Goal: Information Seeking & Learning: Learn about a topic

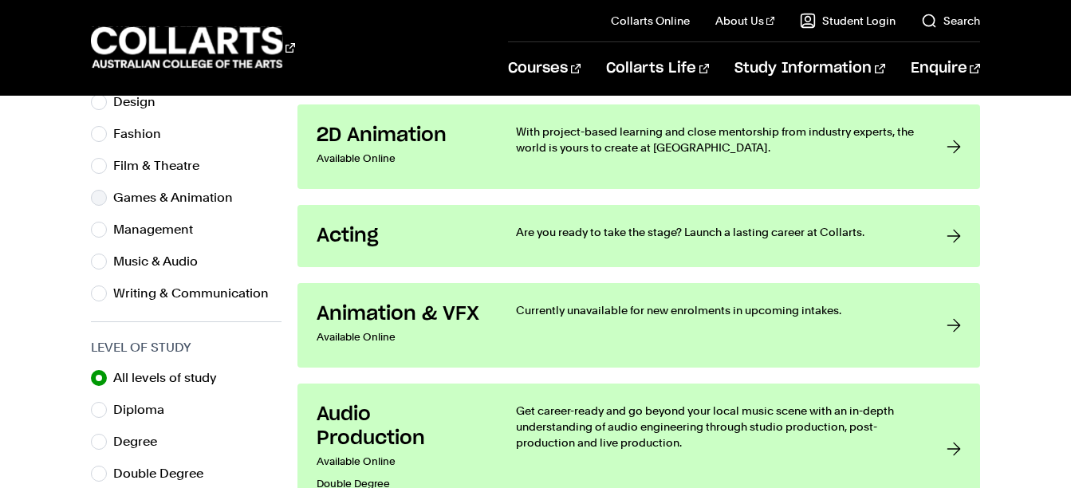
scroll to position [454, 0]
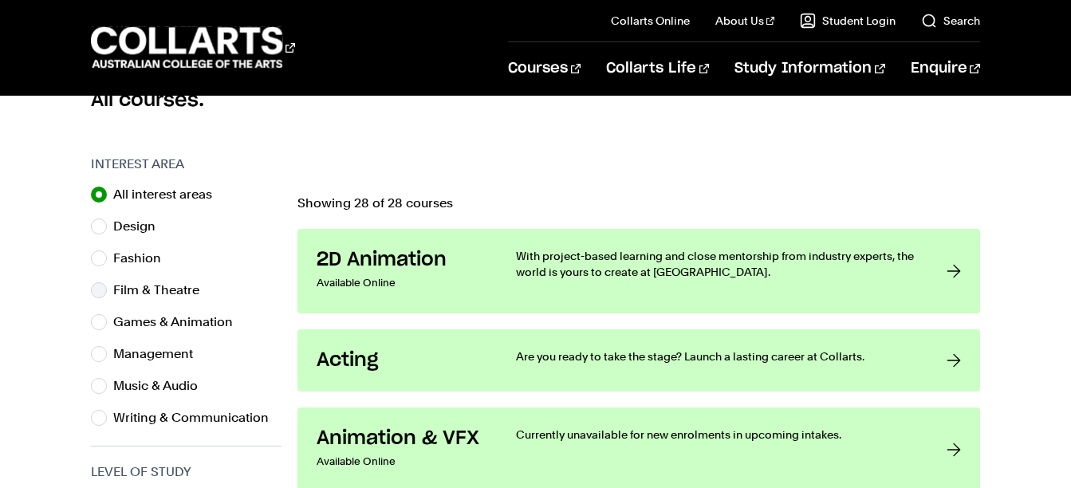
click at [135, 293] on label "Film & Theatre" at bounding box center [162, 290] width 99 height 22
click at [107, 293] on input "Film & Theatre" at bounding box center [99, 290] width 16 height 16
radio input "true"
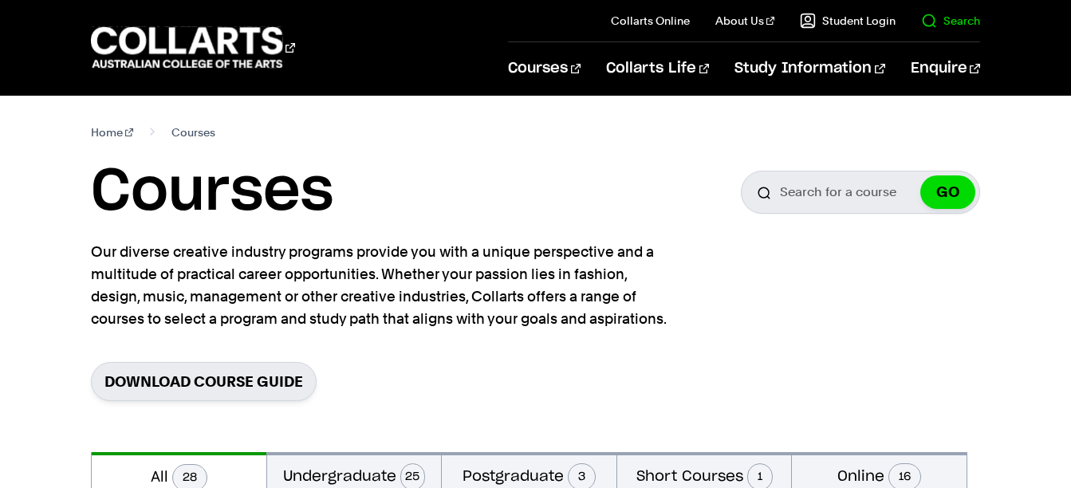
click at [948, 26] on link "Search" at bounding box center [950, 21] width 59 height 16
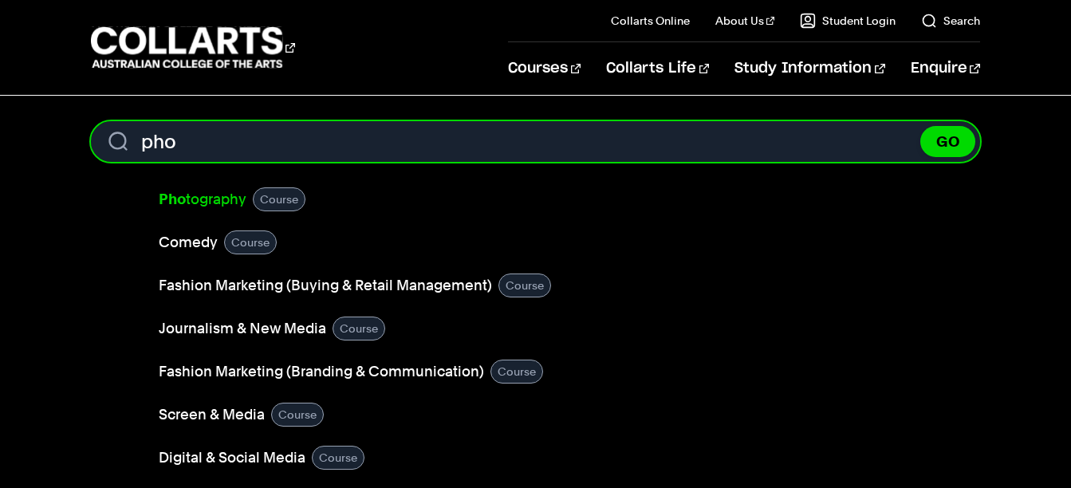
type input "pho"
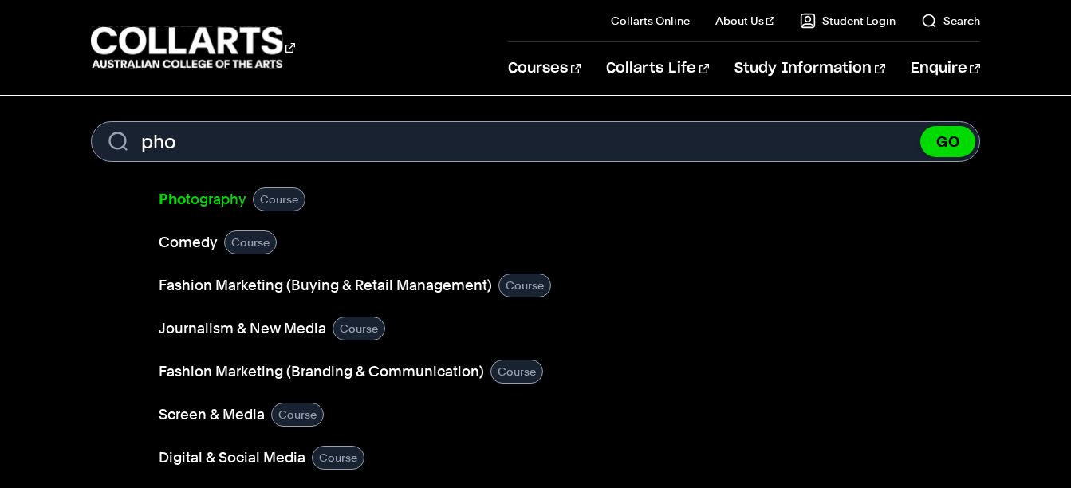
click at [217, 197] on link "Pho tography" at bounding box center [203, 199] width 88 height 22
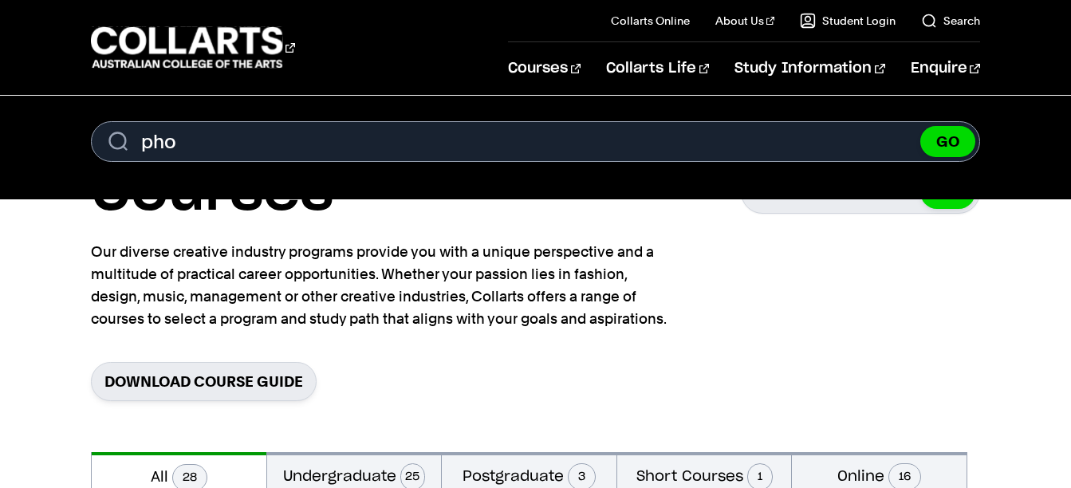
scroll to position [454, 0]
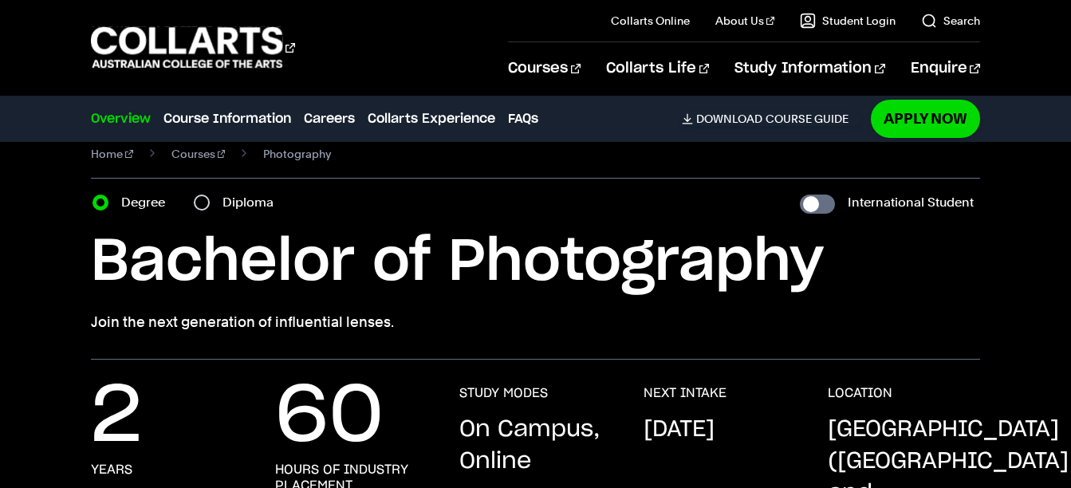
scroll to position [26, 0]
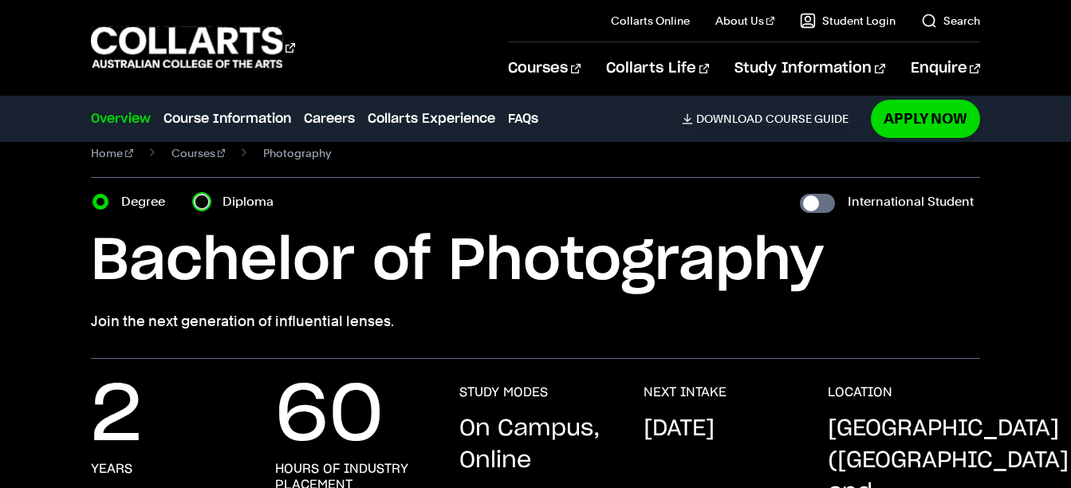
click at [199, 203] on input "Diploma" at bounding box center [202, 202] width 16 height 16
radio input "true"
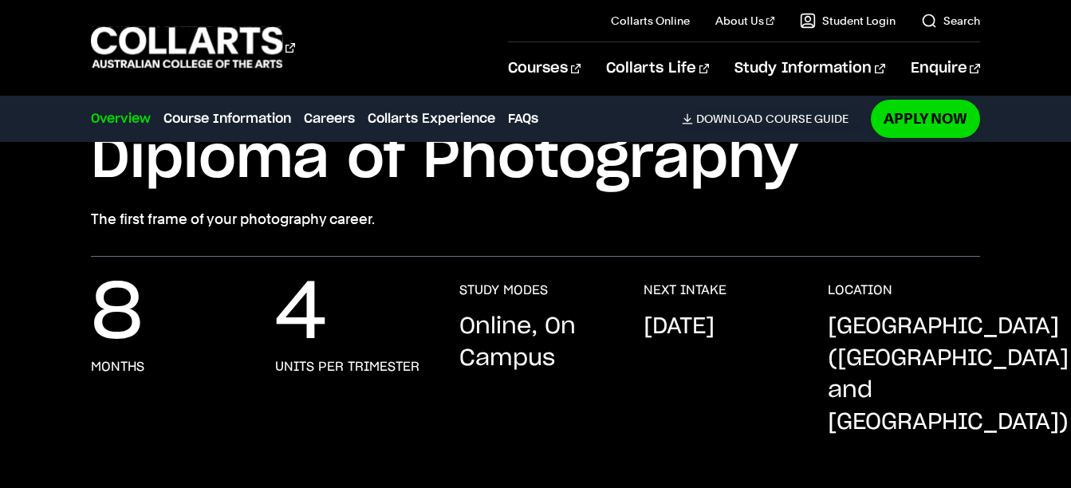
scroll to position [68, 0]
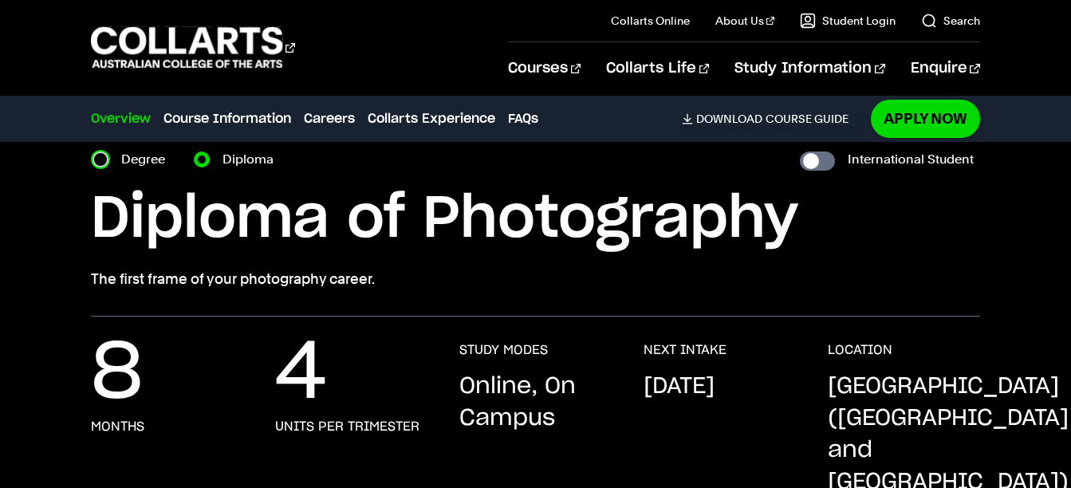
click at [100, 160] on input "Degree" at bounding box center [100, 159] width 16 height 16
radio input "true"
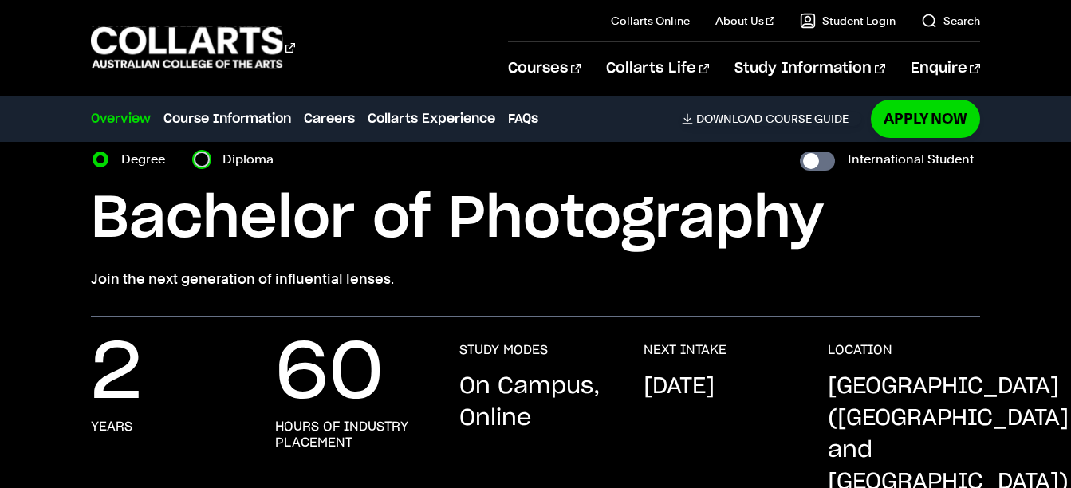
click at [210, 159] on input "Diploma" at bounding box center [202, 159] width 16 height 16
radio input "true"
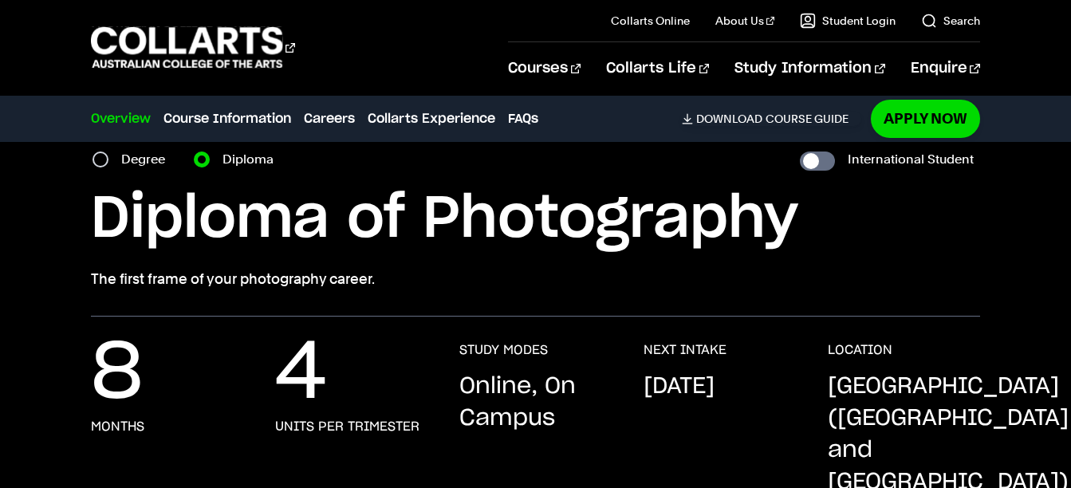
click at [124, 148] on label "Degree" at bounding box center [147, 159] width 53 height 22
click at [108, 151] on input "Degree" at bounding box center [100, 159] width 16 height 16
radio input "true"
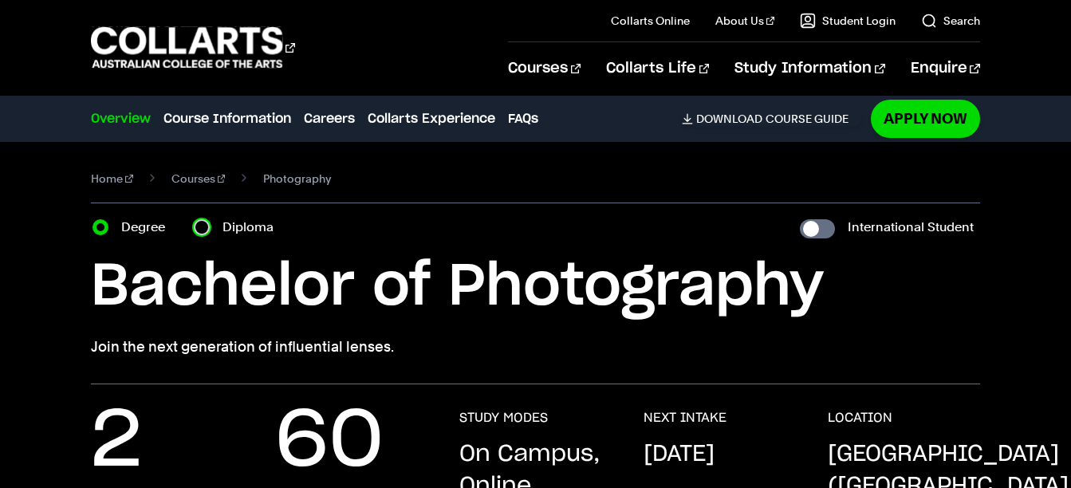
click at [207, 222] on input "Diploma" at bounding box center [202, 227] width 16 height 16
radio input "true"
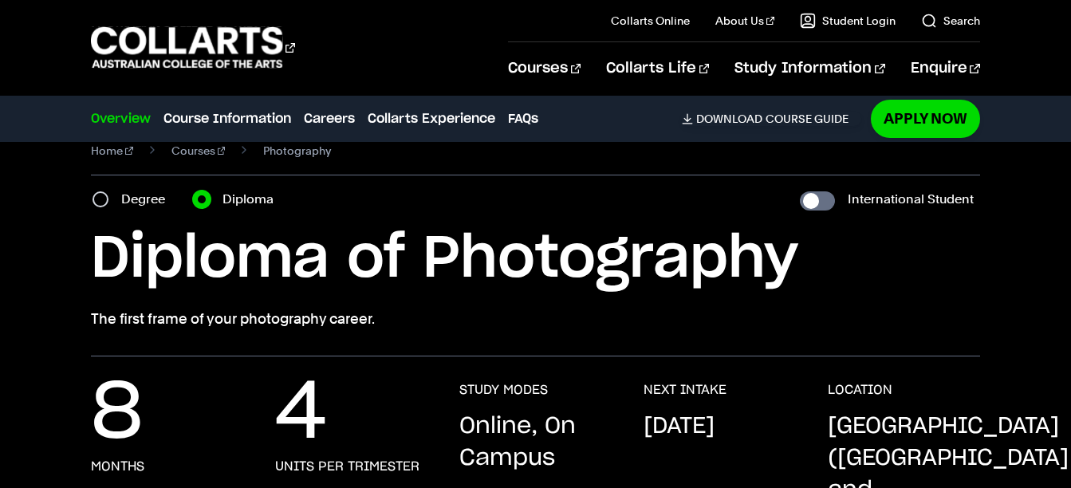
scroll to position [29, 0]
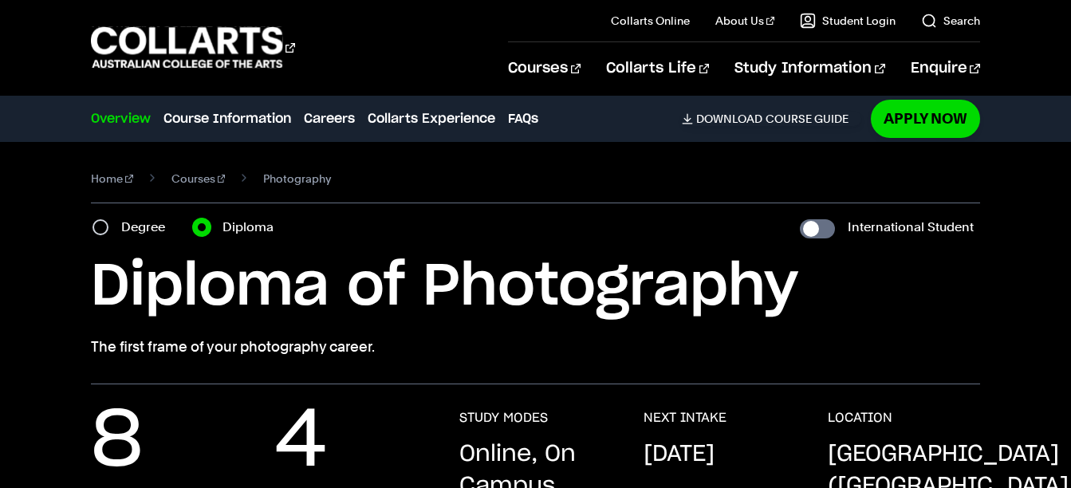
scroll to position [68, 0]
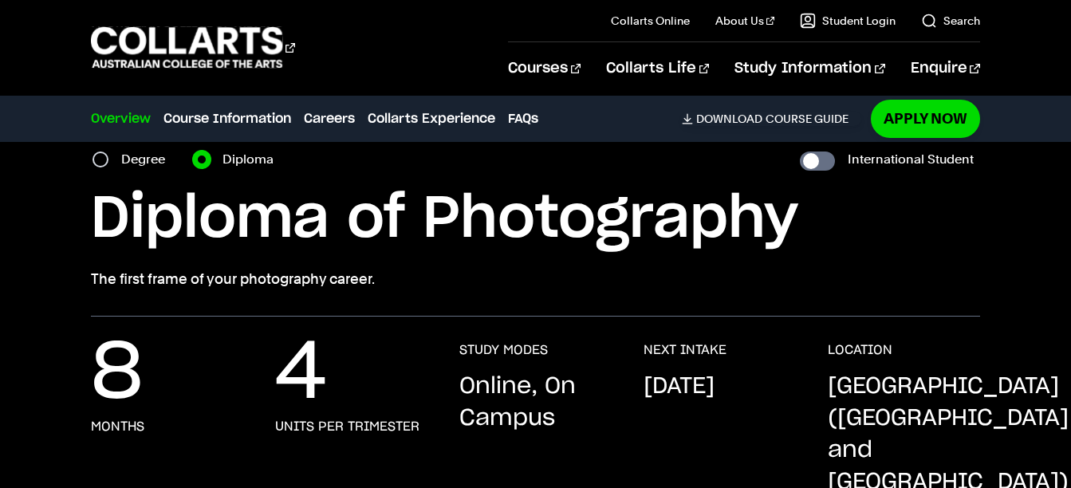
scroll to position [26, 0]
